Goal: Task Accomplishment & Management: Manage account settings

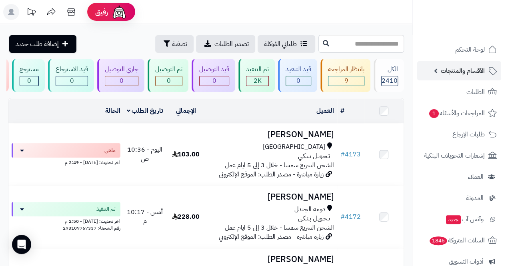
click at [467, 68] on span "الأقسام والمنتجات" at bounding box center [463, 70] width 44 height 11
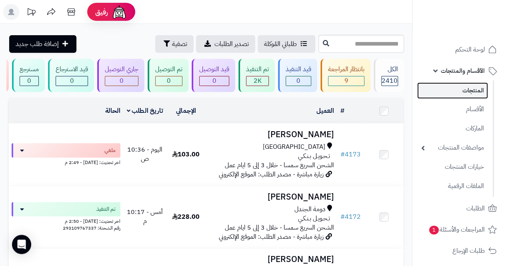
click at [476, 92] on link "المنتجات" at bounding box center [452, 90] width 71 height 16
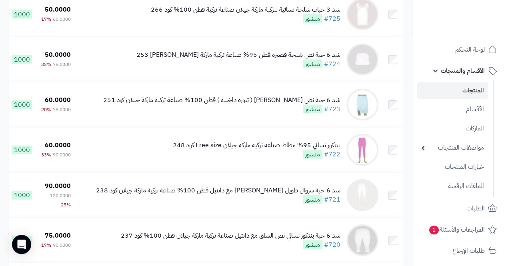
scroll to position [2096, 0]
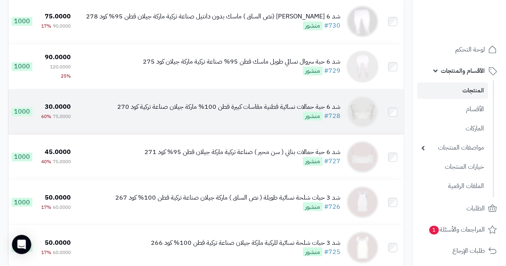
click at [250, 112] on div "شد 6 حبة حمالات نسائية قطنية مقاسات كبيرة قطن 100% ماركة جيلان صناعة تركية كود …" at bounding box center [228, 106] width 223 height 9
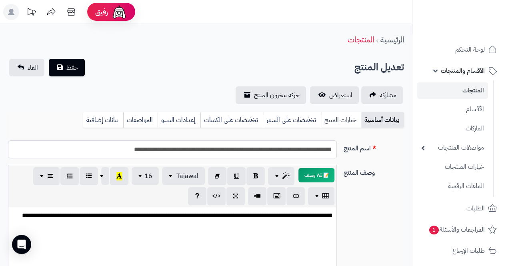
click at [339, 119] on link "خيارات المنتج" at bounding box center [341, 120] width 40 height 16
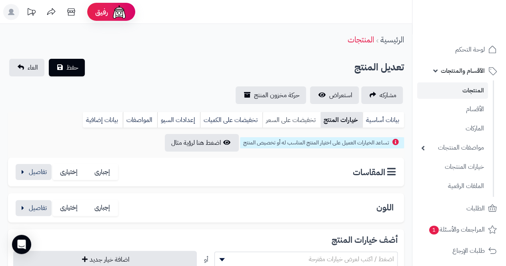
click at [298, 123] on link "تخفيضات على السعر" at bounding box center [291, 120] width 58 height 16
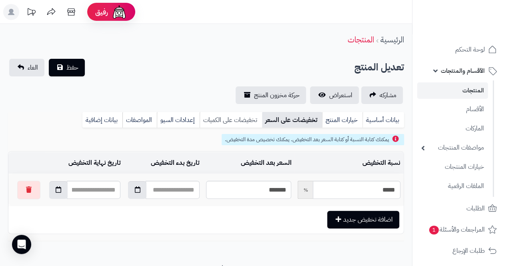
click at [233, 121] on link "تخفيضات على الكميات" at bounding box center [231, 120] width 62 height 16
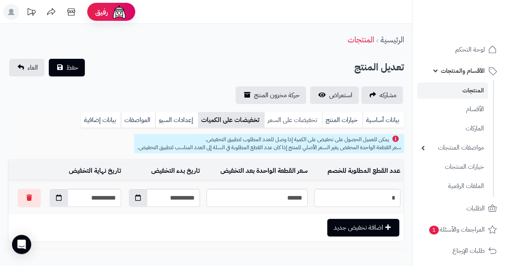
click at [286, 113] on link "تخفيضات على السعر" at bounding box center [293, 120] width 58 height 16
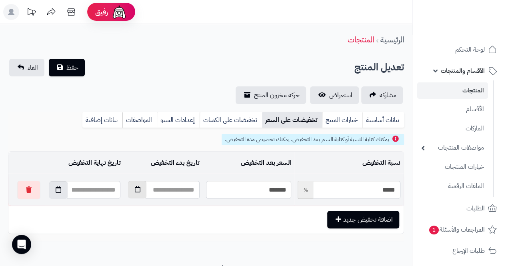
click at [134, 190] on icon "button" at bounding box center [137, 189] width 6 height 6
type input "**********"
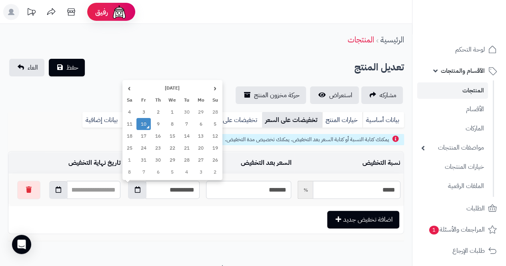
click at [145, 120] on td "10" at bounding box center [143, 124] width 14 height 12
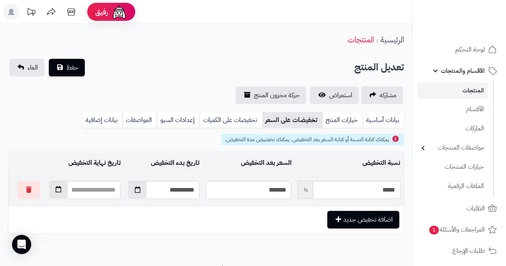
click at [56, 190] on icon "button" at bounding box center [59, 189] width 6 height 6
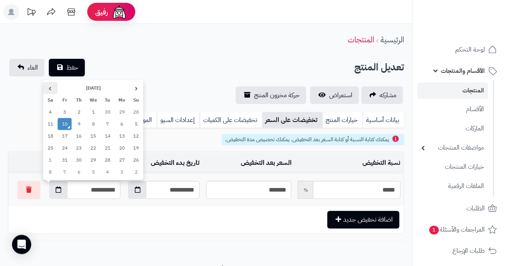
click at [49, 87] on th "›" at bounding box center [50, 88] width 14 height 12
click at [53, 112] on td "1" at bounding box center [50, 112] width 14 height 12
type input "**********"
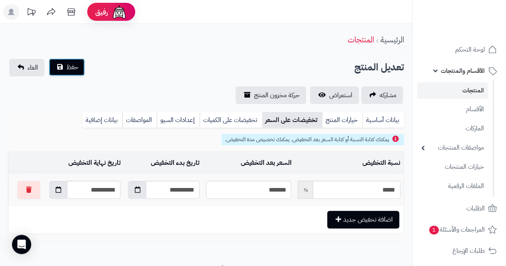
click at [68, 70] on span "حفظ" at bounding box center [72, 67] width 12 height 10
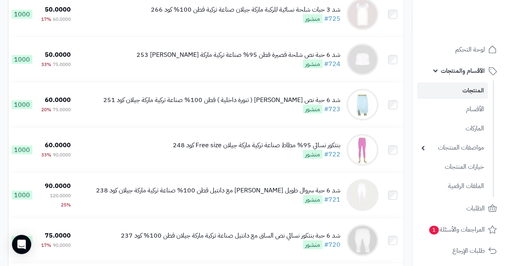
scroll to position [2096, 0]
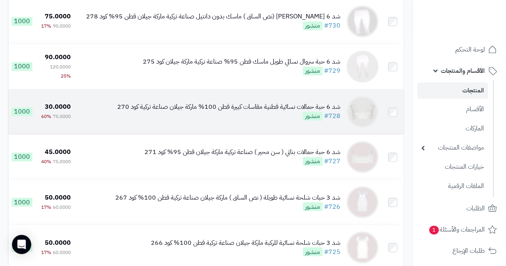
click at [257, 112] on div "شد 6 حبة حمالات نسائية قطنية مقاسات كبيرة قطن 100% ماركة جيلان صناعة تركية كود …" at bounding box center [228, 106] width 223 height 9
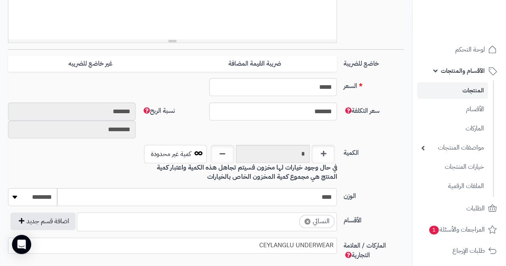
scroll to position [314, 0]
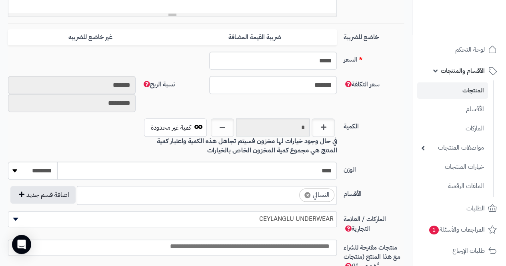
click at [286, 193] on ul "× النسائي" at bounding box center [206, 193] width 259 height 15
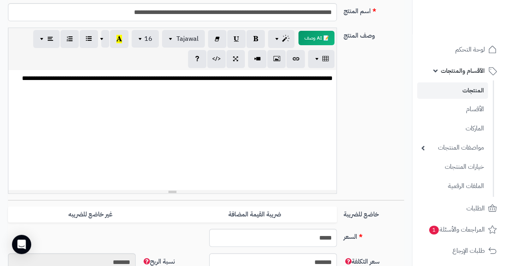
scroll to position [0, 0]
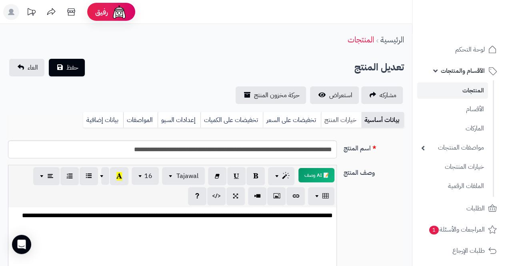
click at [338, 121] on link "خيارات المنتج" at bounding box center [341, 120] width 40 height 16
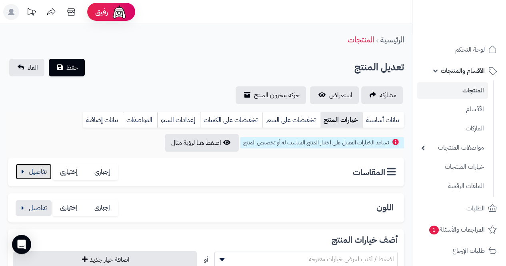
click at [25, 170] on button "button" at bounding box center [34, 172] width 36 height 16
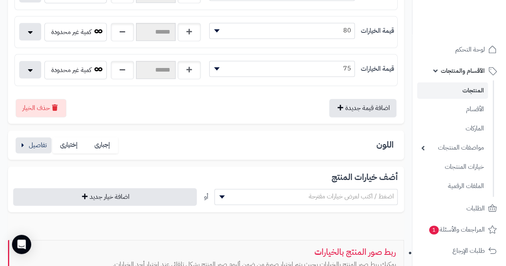
scroll to position [531, 0]
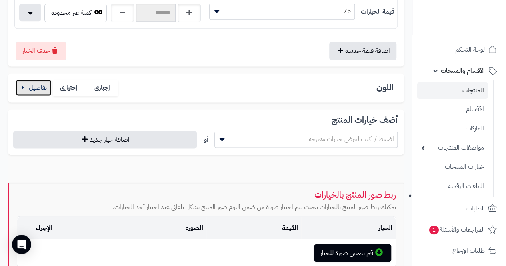
click at [23, 82] on button "button" at bounding box center [34, 88] width 36 height 16
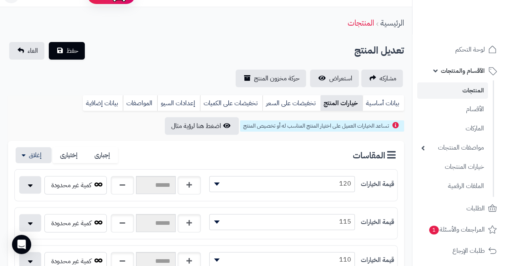
scroll to position [0, 0]
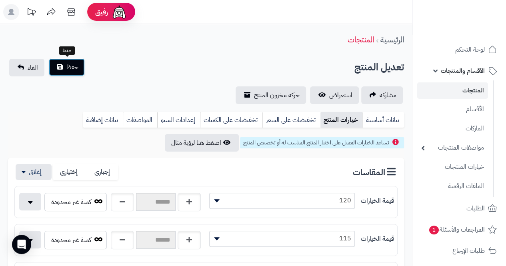
click at [70, 69] on span "حفظ" at bounding box center [72, 67] width 12 height 10
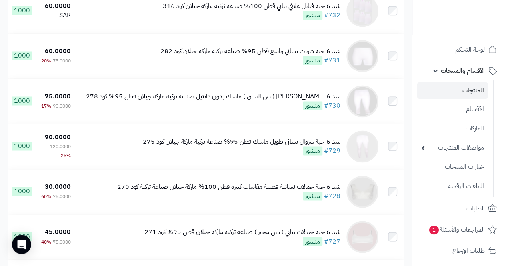
scroll to position [2044, 0]
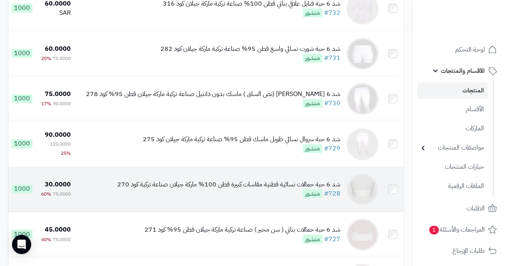
click at [228, 189] on div "شد 6 حبة حمالات نسائية قطنية مقاسات كبيرة قطن 100% ماركة جيلان صناعة تركية كود …" at bounding box center [228, 184] width 223 height 9
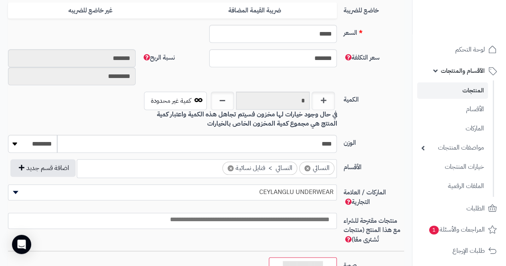
scroll to position [357, 0]
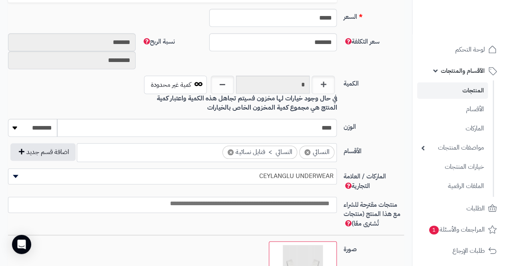
click at [310, 150] on span "×" at bounding box center [307, 152] width 6 height 6
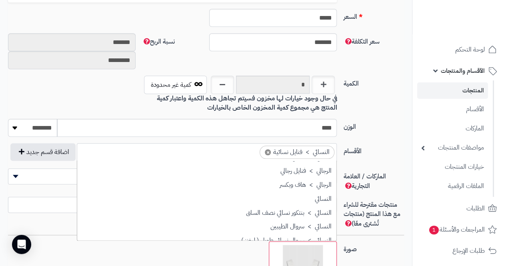
scroll to position [71, 0]
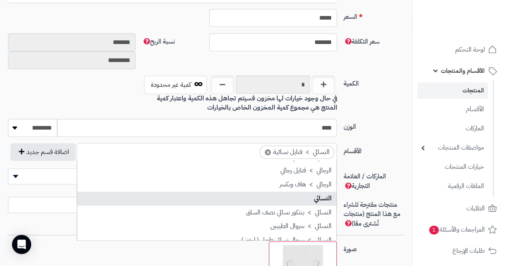
select select "***"
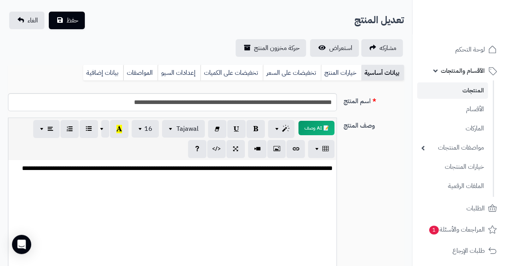
scroll to position [0, 0]
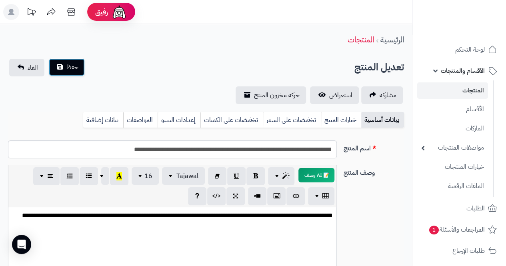
click at [68, 71] on span "حفظ" at bounding box center [72, 67] width 12 height 10
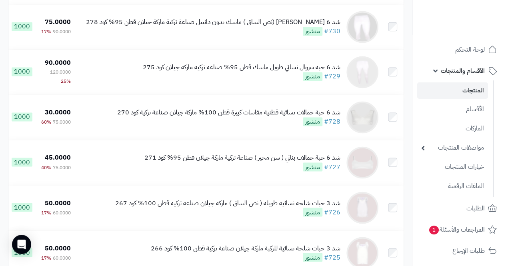
scroll to position [2117, 0]
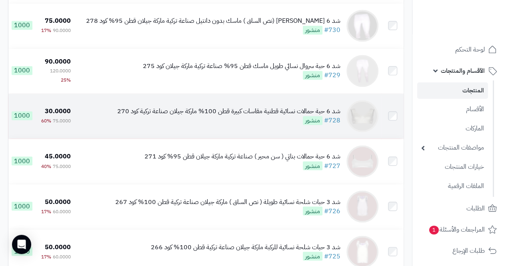
click at [247, 116] on div "شد 6 حبة حمالات نسائية قطنية مقاسات كبيرة قطن 100% ماركة جيلان صناعة تركية كود …" at bounding box center [228, 111] width 223 height 9
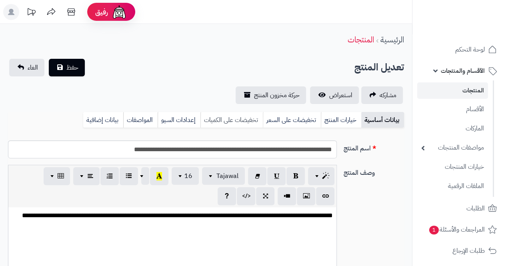
scroll to position [73, 0]
click at [138, 120] on link "المواصفات" at bounding box center [140, 120] width 34 height 16
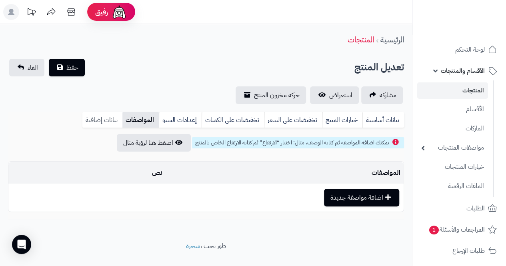
click at [105, 120] on link "بيانات إضافية" at bounding box center [102, 120] width 40 height 16
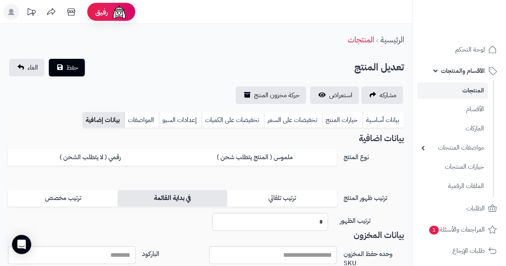
click at [158, 198] on label "في بداية القائمة" at bounding box center [173, 198] width 110 height 16
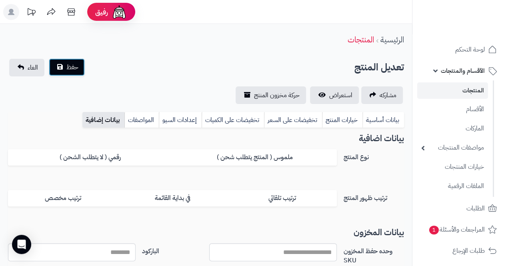
click at [76, 73] on button "حفظ" at bounding box center [67, 67] width 36 height 18
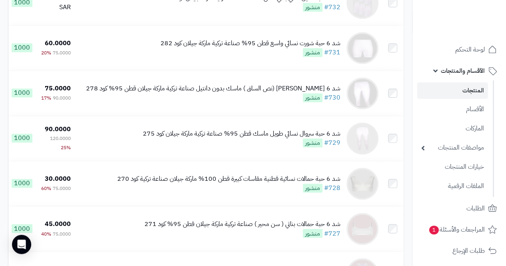
scroll to position [2057, 0]
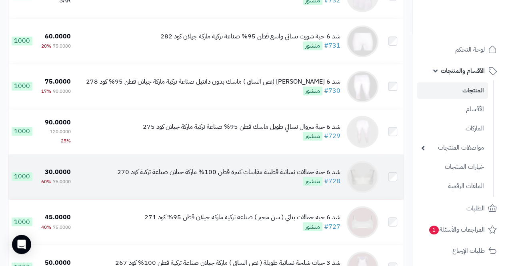
click at [252, 177] on div "شد 6 حبة حمالات نسائية قطنية مقاسات كبيرة قطن 100% ماركة جيلان صناعة تركية كود …" at bounding box center [228, 172] width 223 height 9
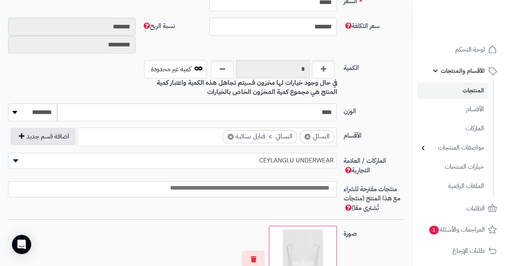
scroll to position [373, 0]
click at [323, 188] on input "search" at bounding box center [170, 187] width 328 height 9
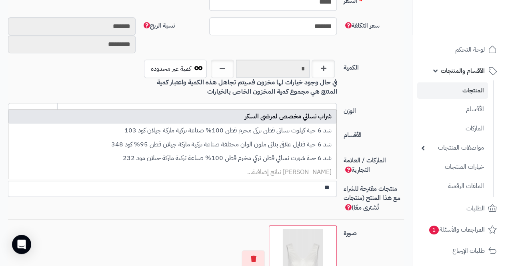
type input "*"
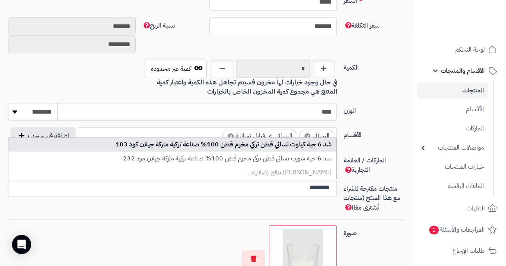
type input "********"
select select "***"
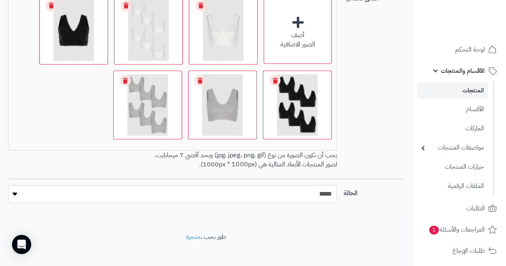
scroll to position [685, 0]
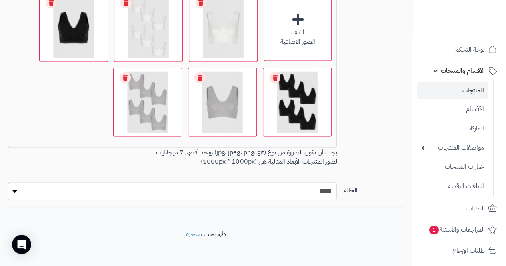
click at [308, 195] on select "***** ****" at bounding box center [172, 191] width 329 height 18
click at [8, 182] on select "***** ****" at bounding box center [172, 191] width 329 height 18
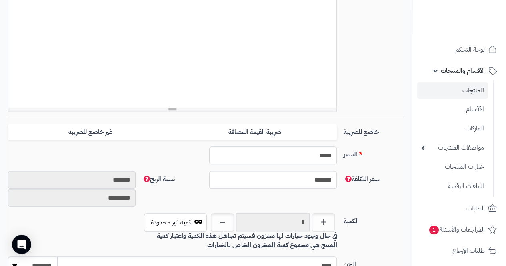
scroll to position [0, 0]
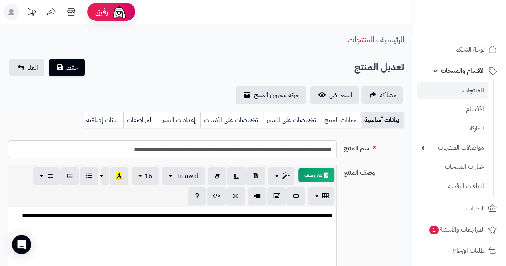
click at [338, 120] on link "خيارات المنتج" at bounding box center [341, 120] width 40 height 16
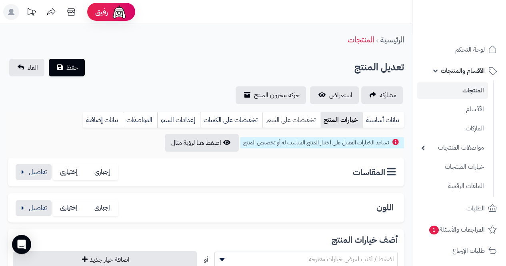
click at [302, 122] on link "تخفيضات على السعر" at bounding box center [291, 120] width 58 height 16
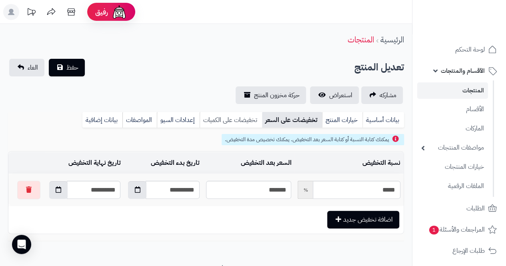
click at [242, 117] on link "تخفيضات على الكميات" at bounding box center [231, 120] width 62 height 16
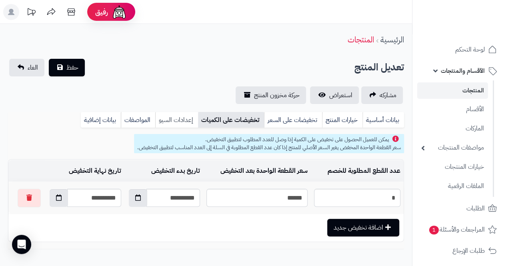
click at [182, 121] on link "إعدادات السيو" at bounding box center [176, 120] width 43 height 16
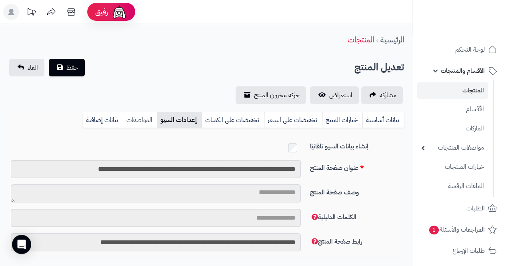
click at [138, 116] on link "المواصفات" at bounding box center [140, 120] width 34 height 16
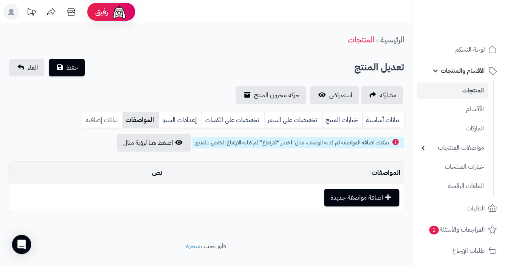
click at [105, 116] on link "بيانات إضافية" at bounding box center [102, 120] width 40 height 16
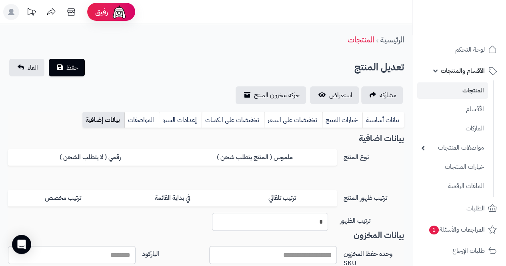
drag, startPoint x: 319, startPoint y: 219, endPoint x: 330, endPoint y: 220, distance: 11.3
click at [330, 220] on div "*" at bounding box center [270, 222] width 128 height 18
type input "*"
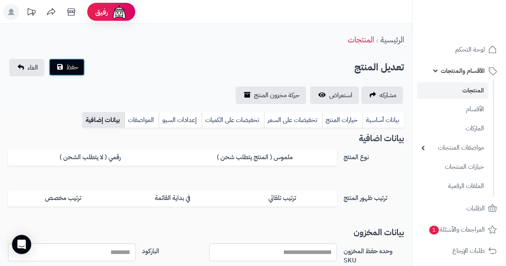
click at [74, 71] on span "حفظ" at bounding box center [72, 67] width 12 height 10
